Goal: Task Accomplishment & Management: Manage account settings

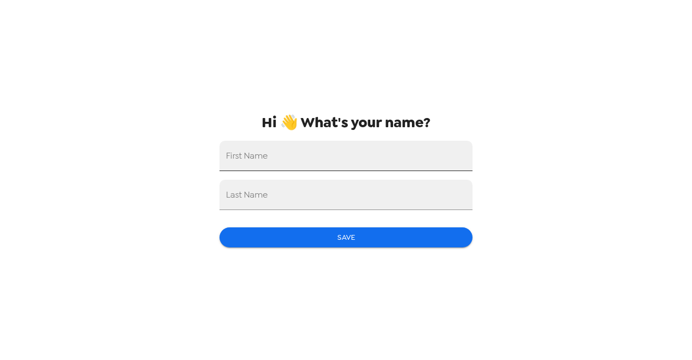
click at [404, 154] on input "First Name" at bounding box center [346, 156] width 253 height 30
type input "[PERSON_NAME]"
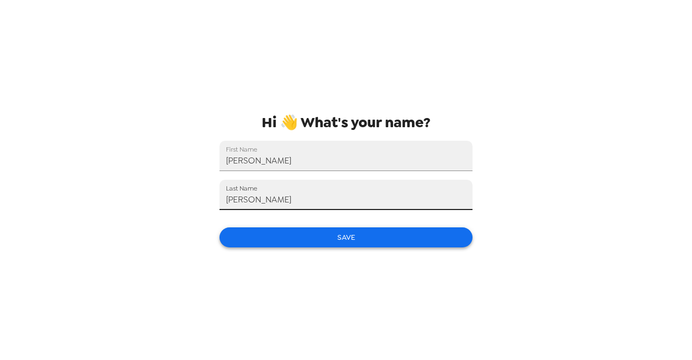
type input "[PERSON_NAME]"
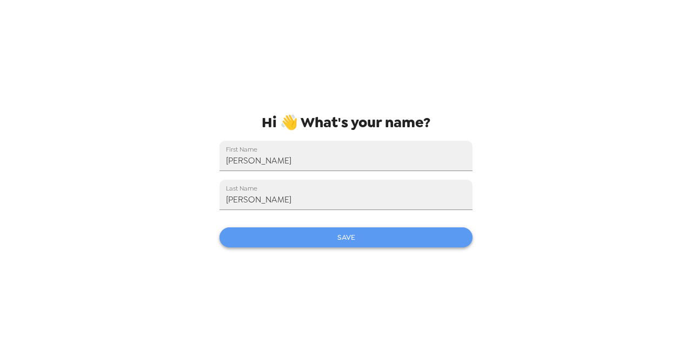
click at [366, 239] on button "Save" at bounding box center [346, 237] width 253 height 20
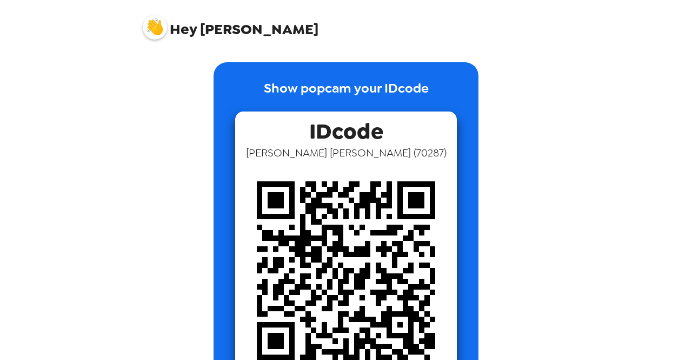
scroll to position [54, 0]
